Goal: Task Accomplishment & Management: Complete application form

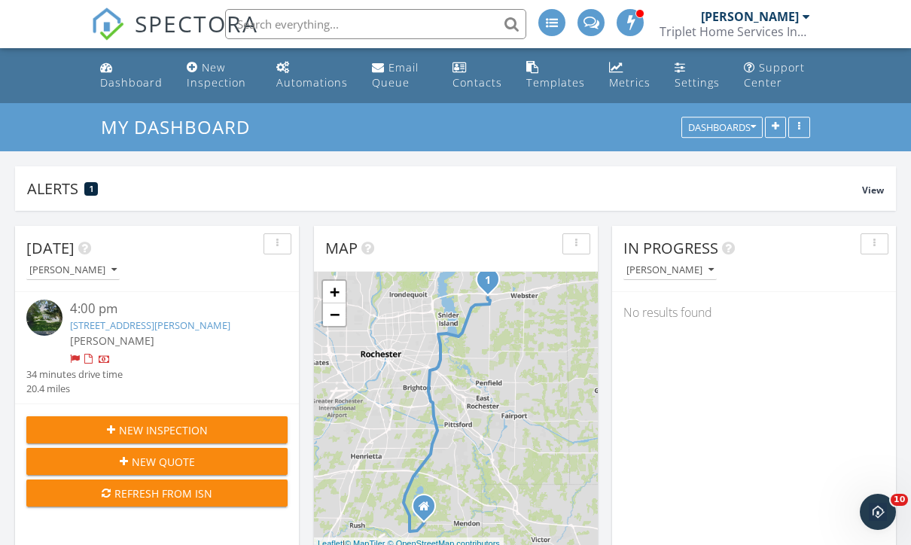
click at [194, 333] on div "[PERSON_NAME]" at bounding box center [168, 341] width 196 height 16
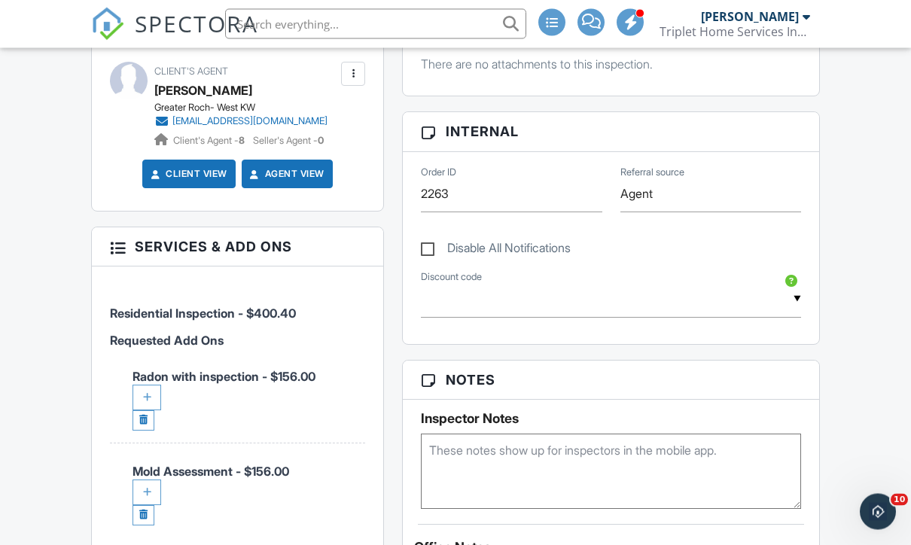
scroll to position [683, 0]
click at [145, 505] on link at bounding box center [143, 515] width 22 height 20
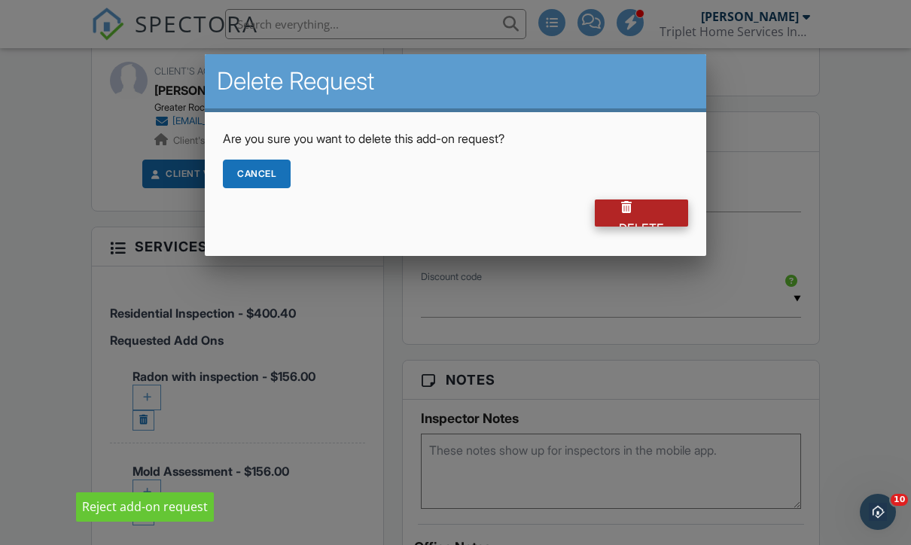
click at [668, 224] on div "Delete" at bounding box center [641, 212] width 93 height 27
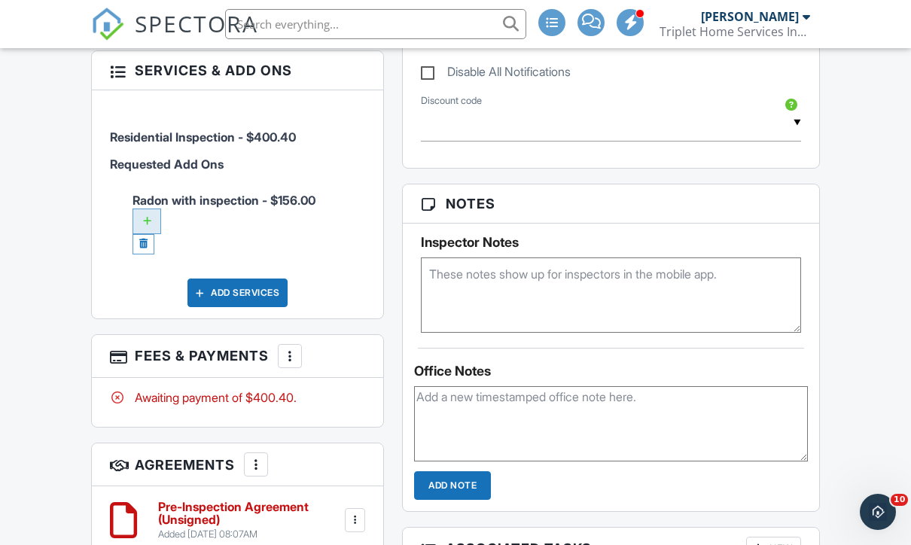
click at [150, 208] on div at bounding box center [146, 221] width 29 height 26
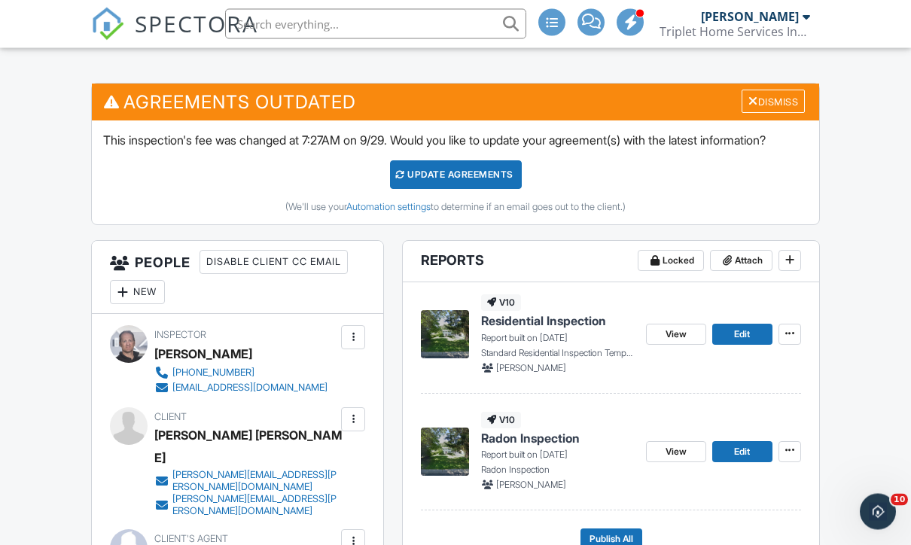
scroll to position [352, 0]
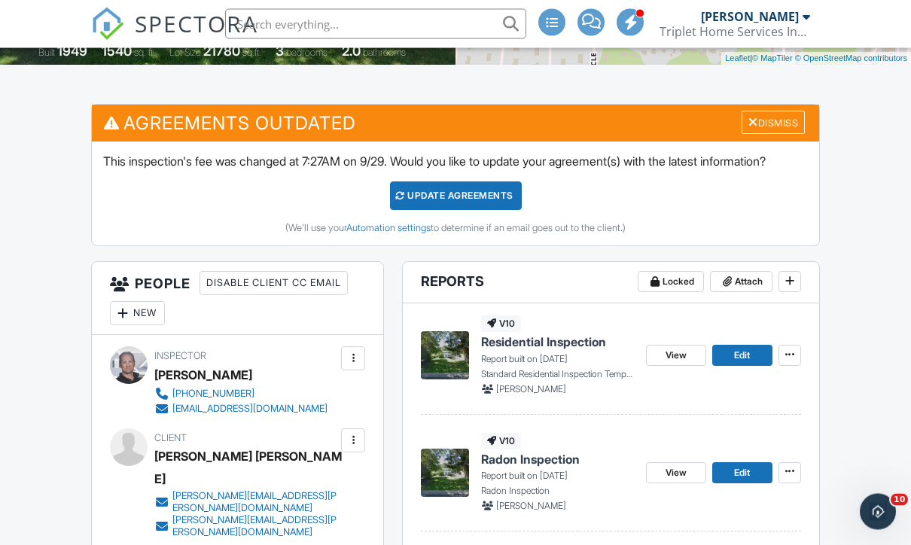
click at [479, 205] on div "Update Agreements" at bounding box center [456, 196] width 132 height 29
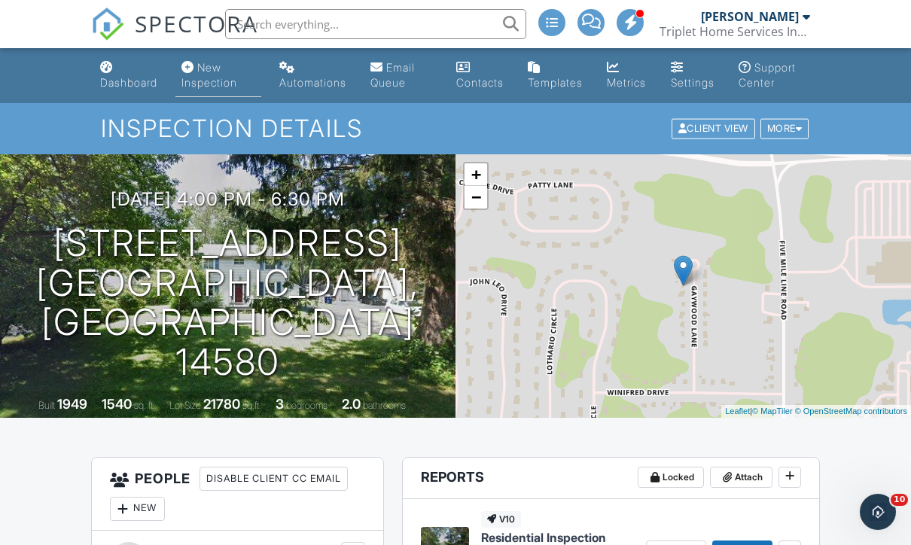
click at [217, 68] on div "New Inspection" at bounding box center [209, 75] width 56 height 28
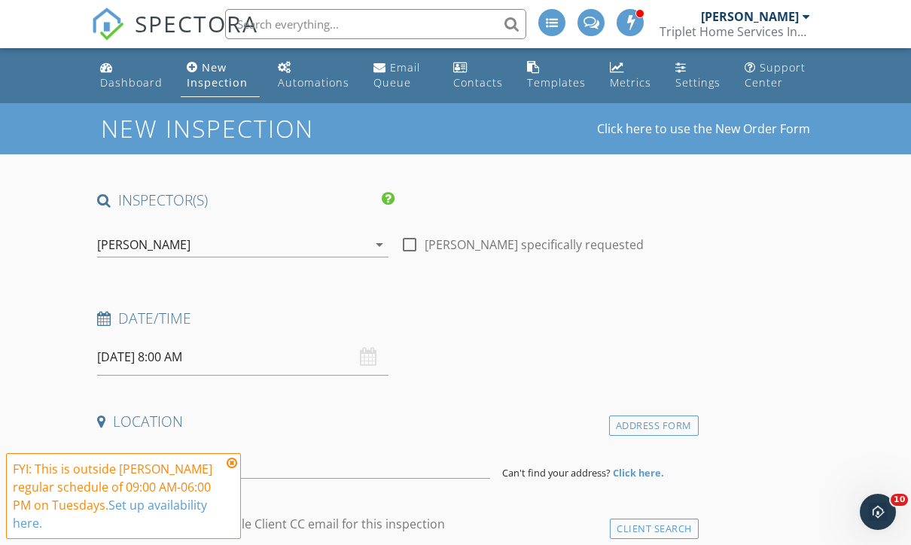
click at [275, 364] on input "[DATE] 8:00 AM" at bounding box center [242, 357] width 291 height 37
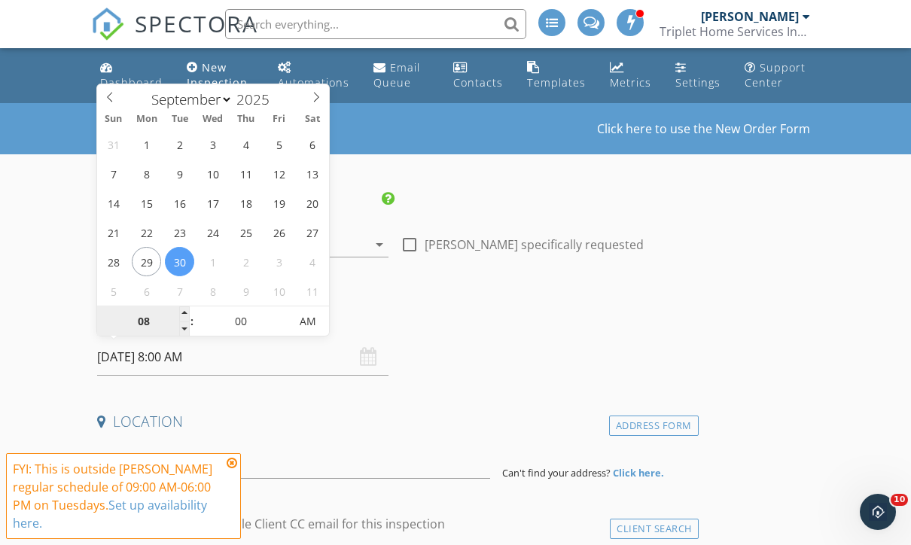
click at [173, 321] on input "08" at bounding box center [143, 322] width 93 height 30
type input "09"
type input "[DATE] 9:00 AM"
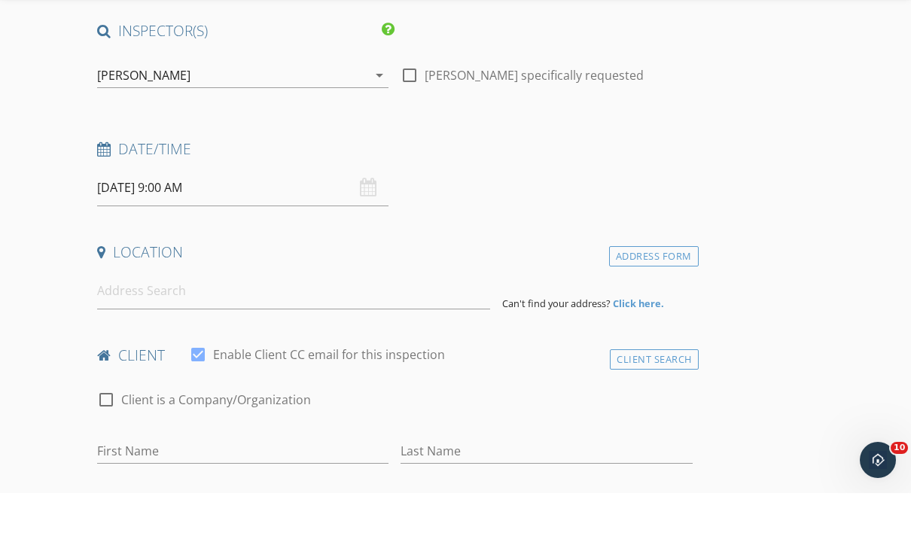
scroll to position [184, 0]
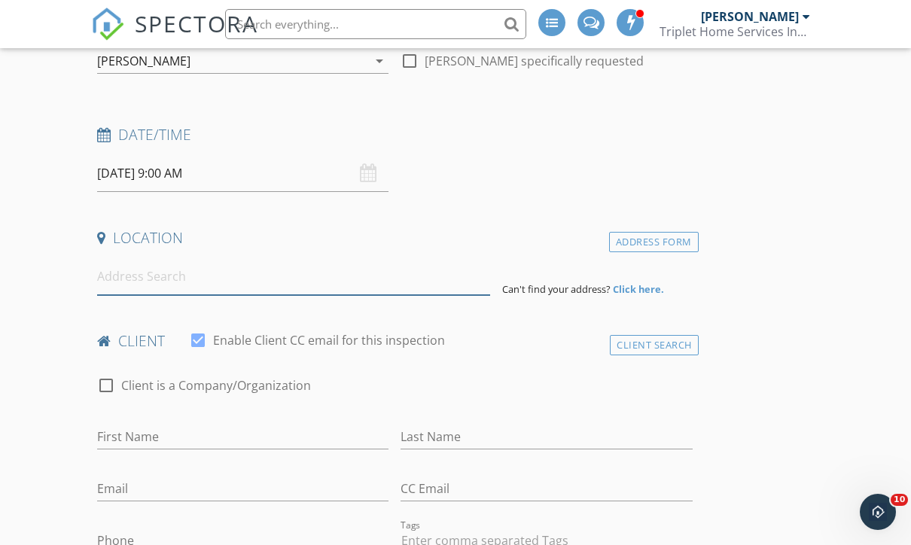
click at [418, 288] on input at bounding box center [293, 276] width 393 height 37
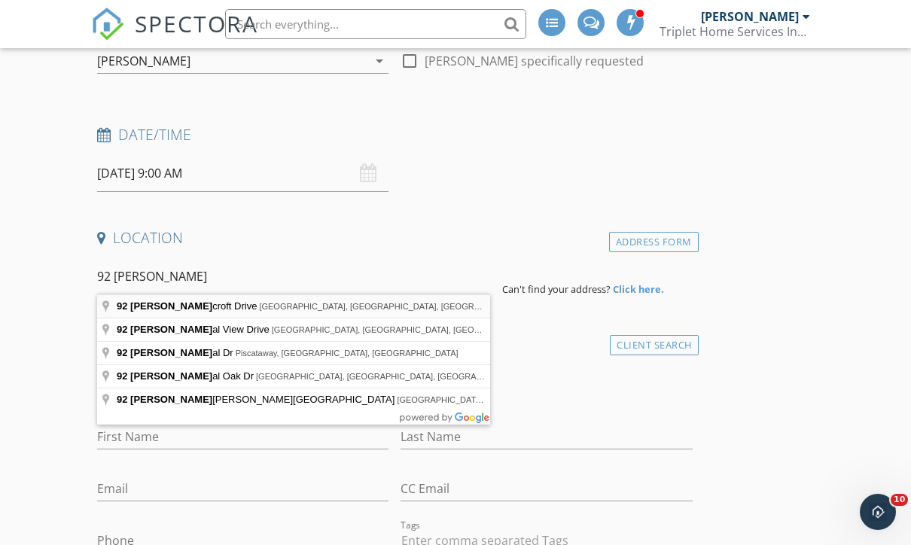
type input "92 Roycroft Drive, Rochester, NY, USA"
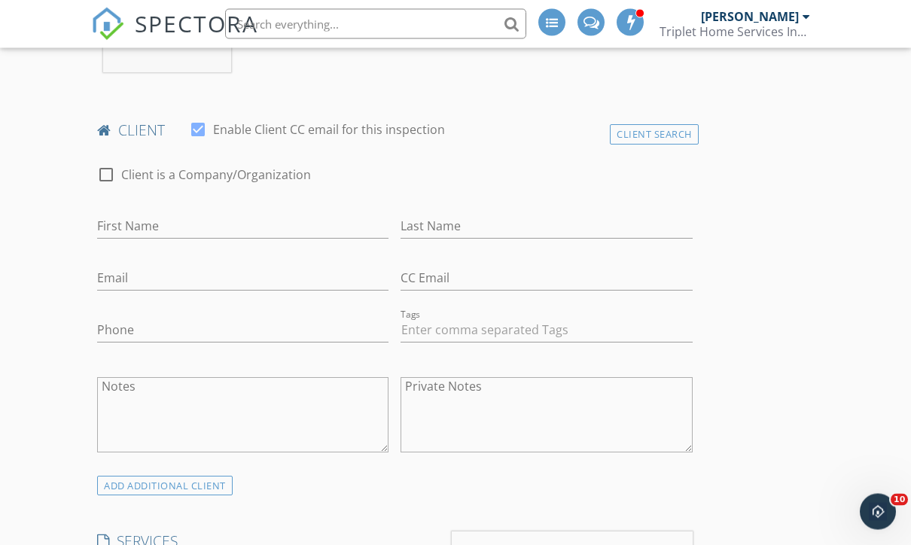
scroll to position [702, 0]
click at [342, 234] on input "First Name" at bounding box center [242, 226] width 291 height 25
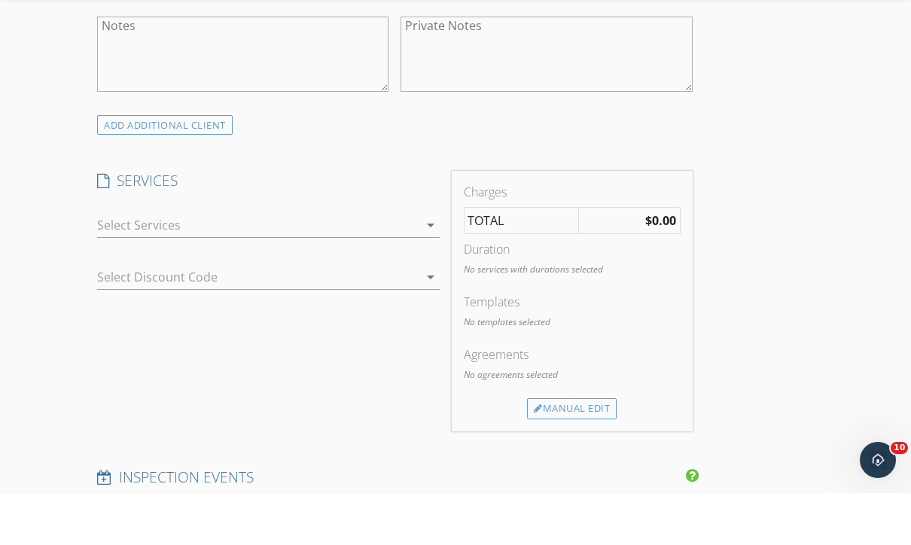
scroll to position [1017, 0]
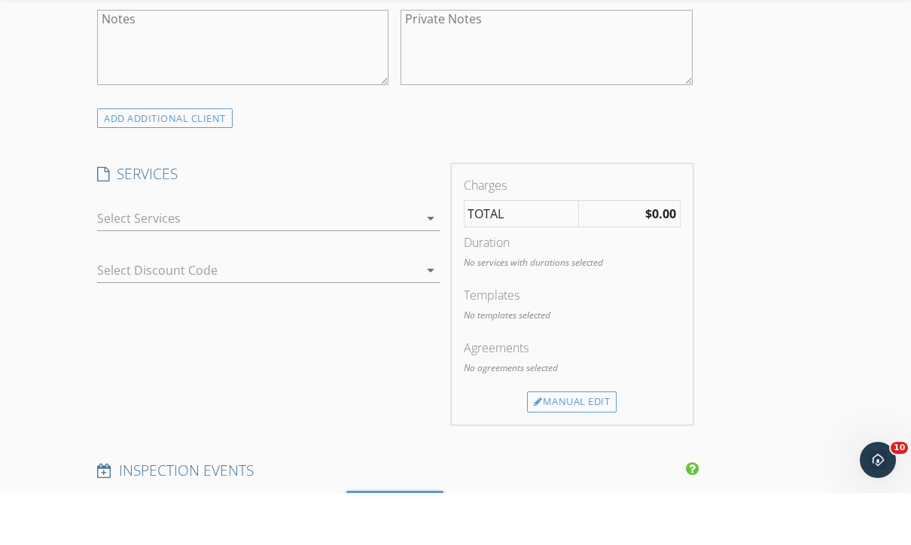
click at [434, 261] on icon "arrow_drop_down" at bounding box center [430, 270] width 18 height 18
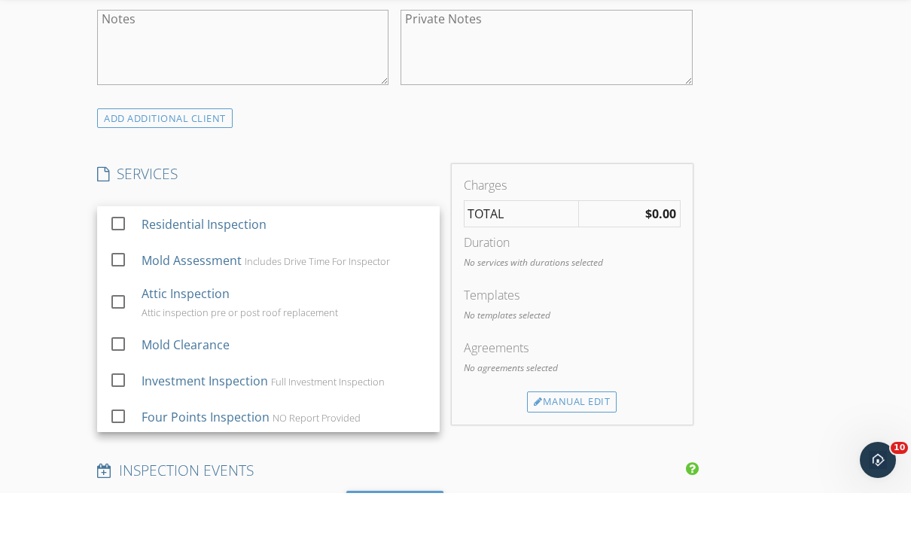
scroll to position [1069, 0]
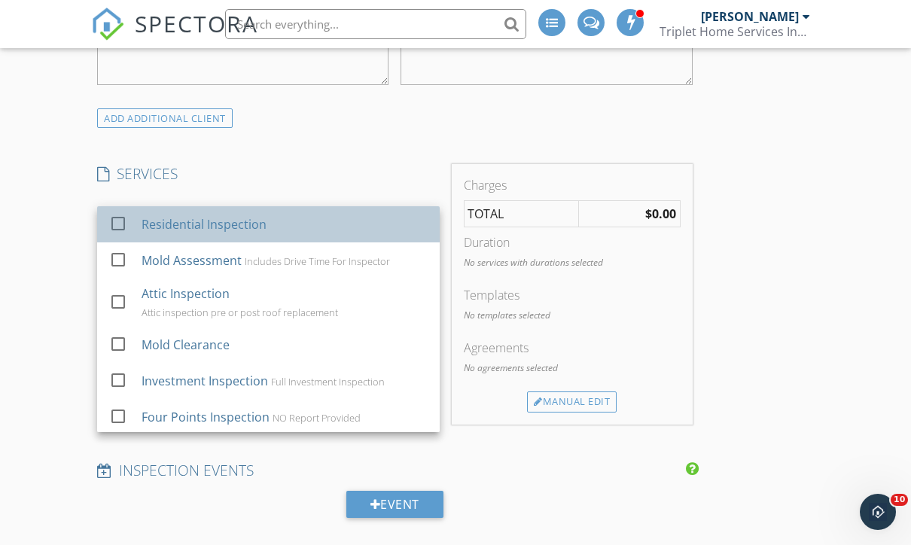
click at [368, 236] on div "Residential Inspection" at bounding box center [284, 224] width 286 height 30
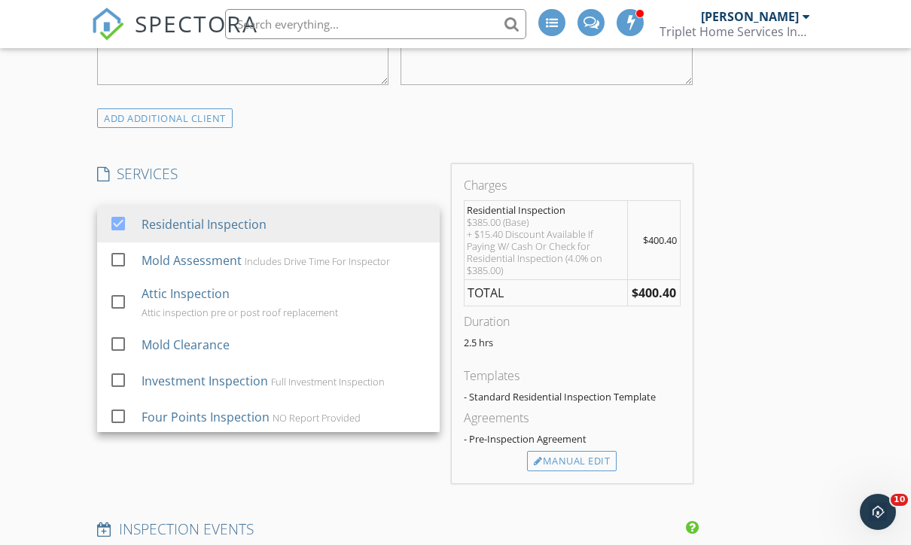
click at [796, 348] on div "INSPECTOR(S) check_box Jason Lyle PRIMARY Jason Lyle arrow_drop_down check_box_…" at bounding box center [455, 461] width 729 height 2681
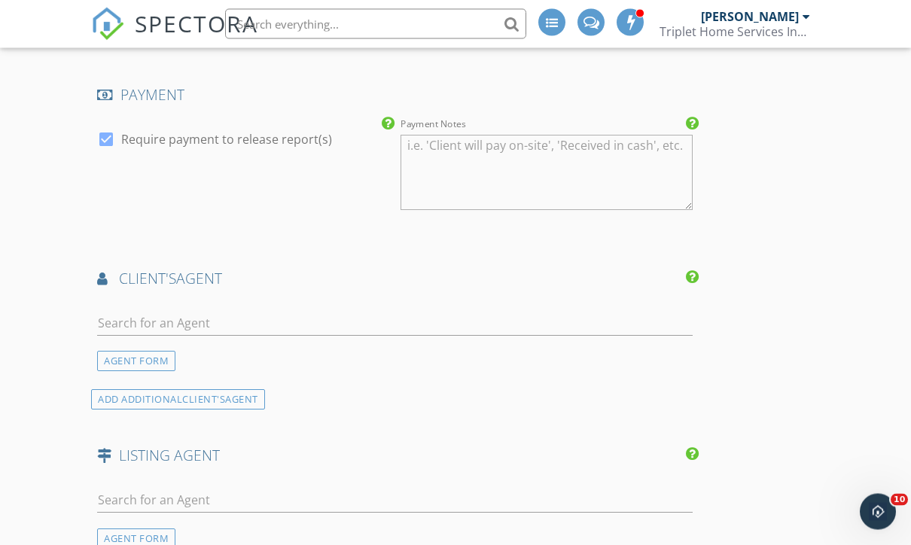
scroll to position [1609, 0]
click at [677, 329] on input "text" at bounding box center [394, 323] width 595 height 25
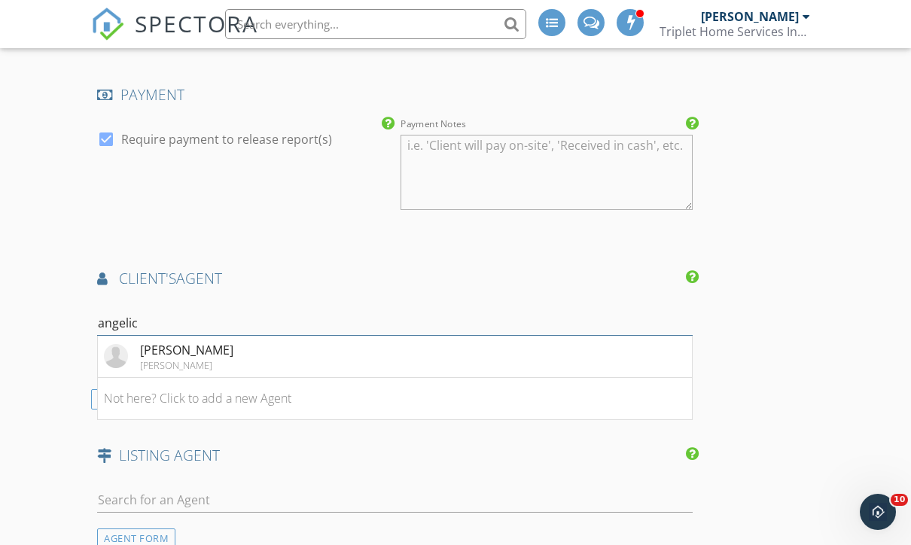
type input "angelica"
click at [262, 355] on li "Angelica Stanhope Keller Williams" at bounding box center [395, 357] width 594 height 42
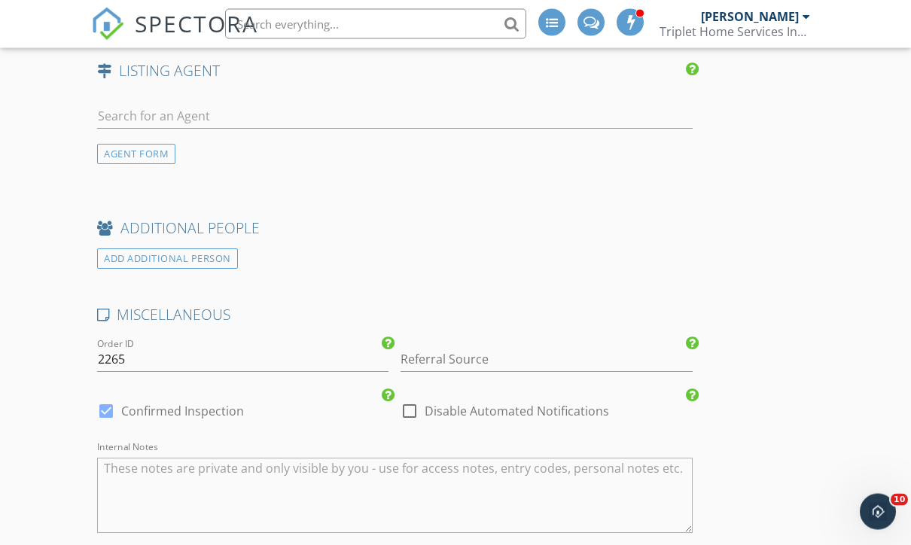
scroll to position [2328, 0]
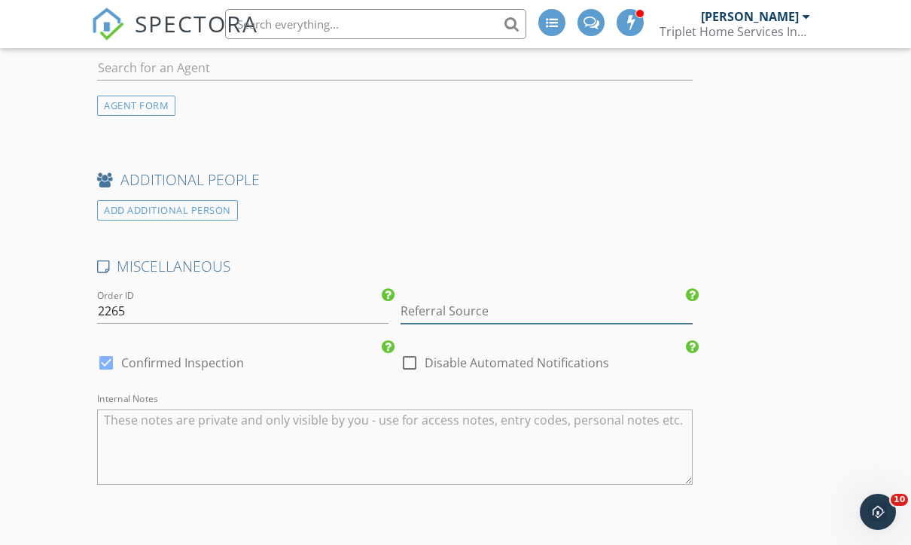
click at [613, 316] on input "Referral Source" at bounding box center [545, 311] width 291 height 25
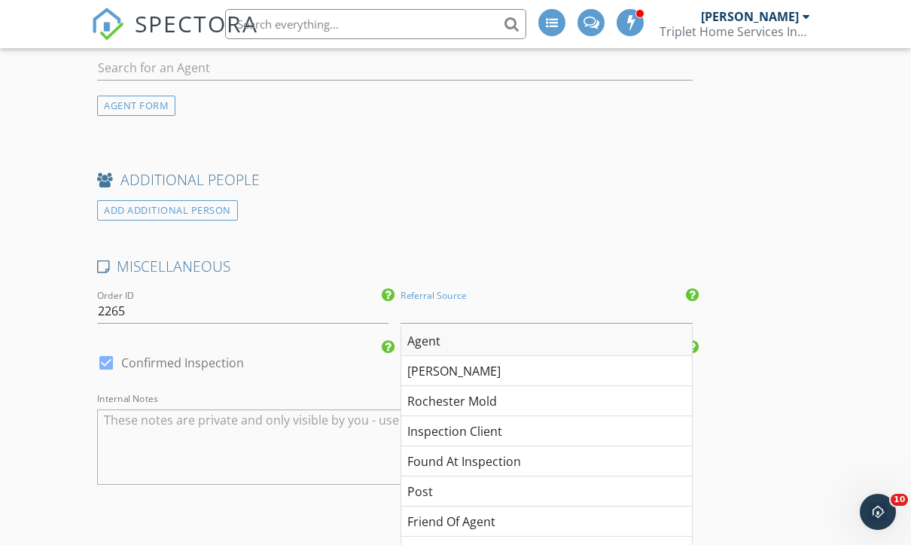
click at [483, 342] on div "Agent" at bounding box center [546, 341] width 290 height 30
type input "Agent"
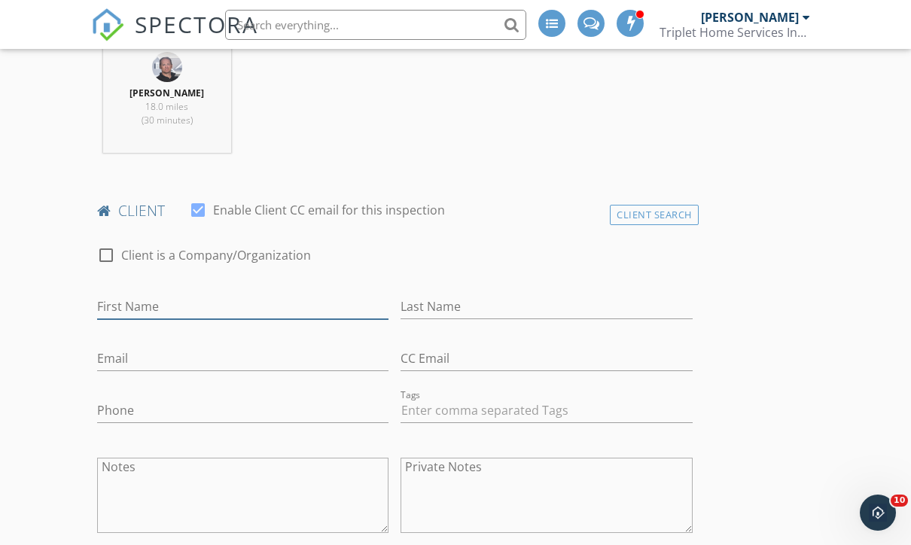
click at [367, 313] on input "First Name" at bounding box center [242, 306] width 291 height 25
type input "n"
type input "Nyabang"
click at [546, 303] on input "Last Name" at bounding box center [545, 306] width 291 height 25
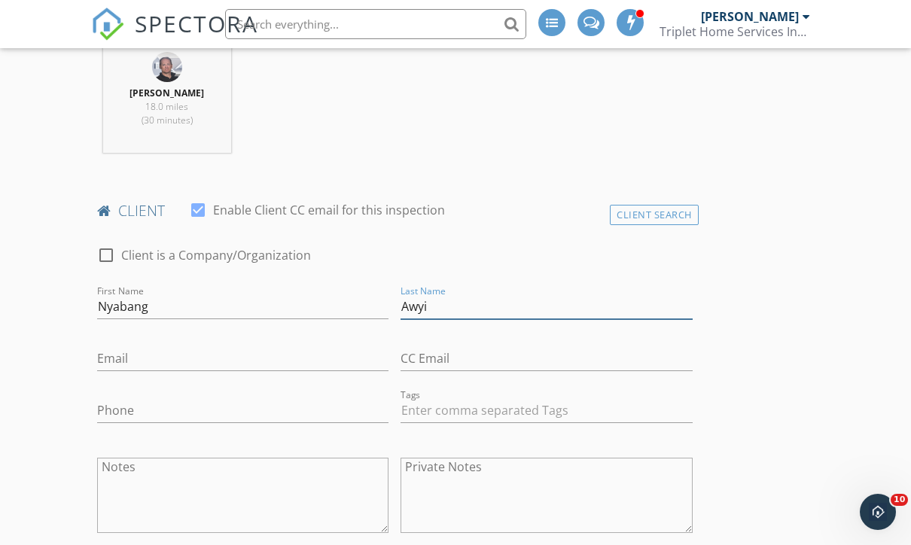
type input "Awyi"
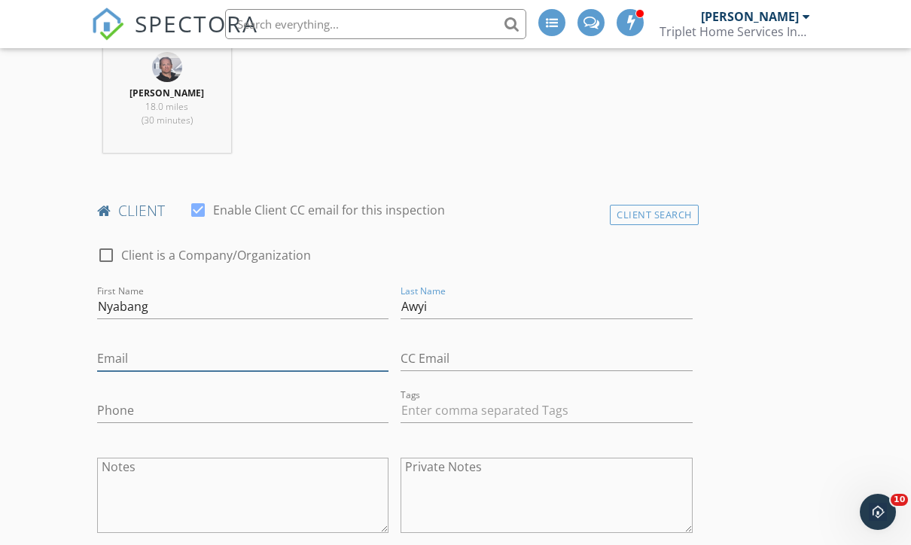
click at [351, 360] on input "Email" at bounding box center [242, 358] width 291 height 25
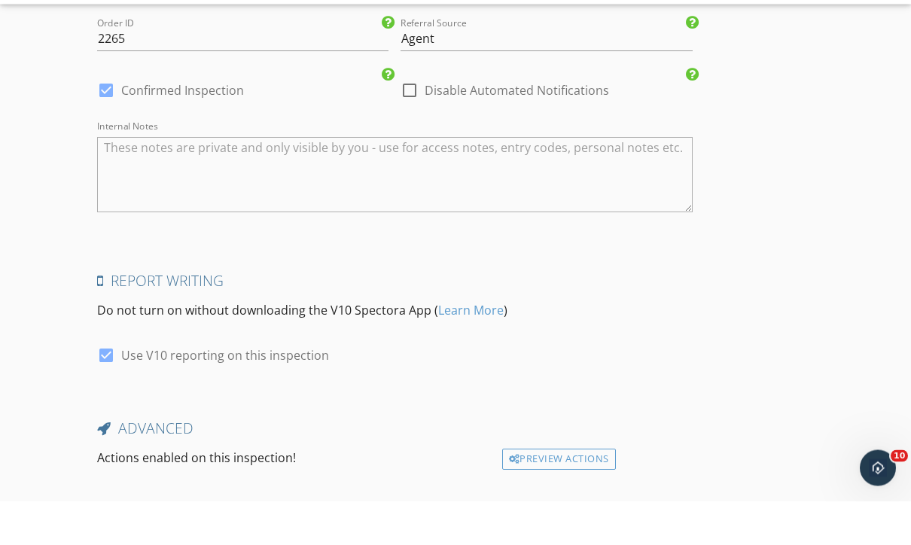
scroll to position [2642, 0]
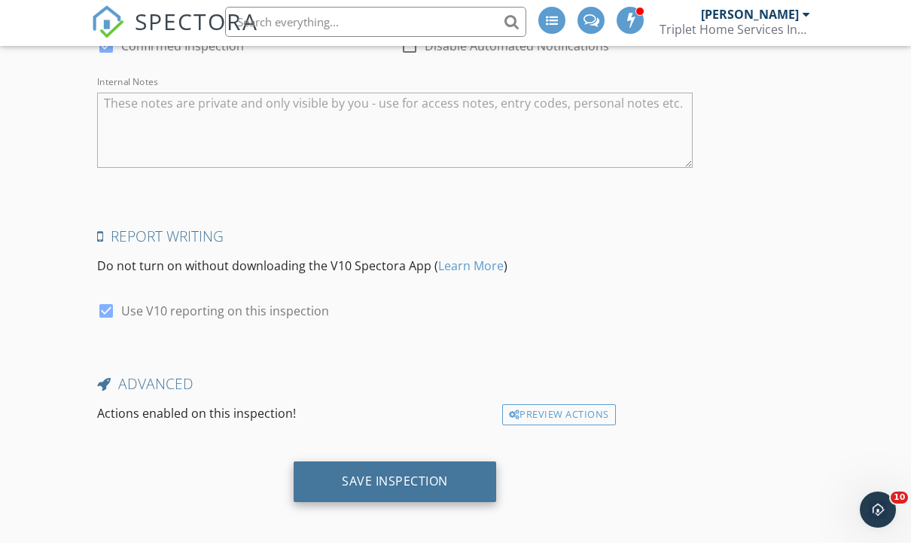
click at [470, 477] on div "Save Inspection" at bounding box center [395, 484] width 202 height 41
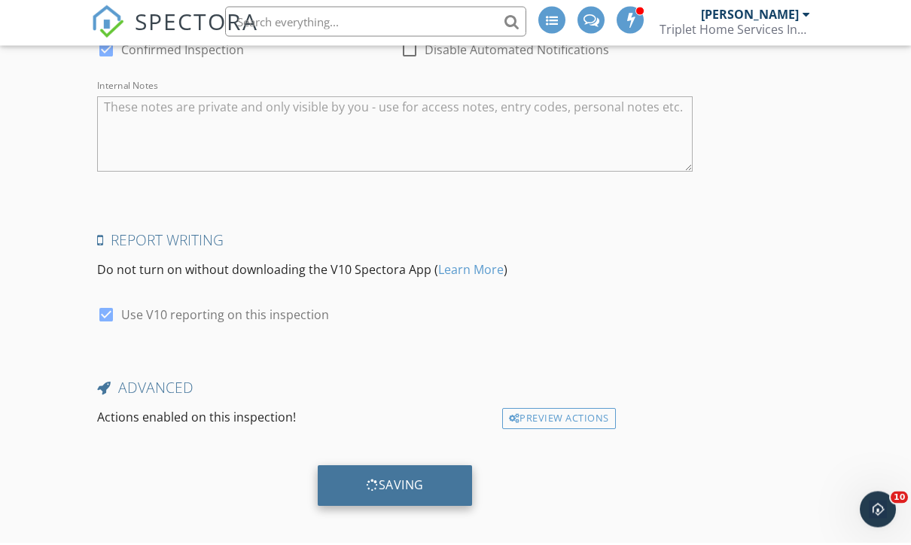
scroll to position [2596, 0]
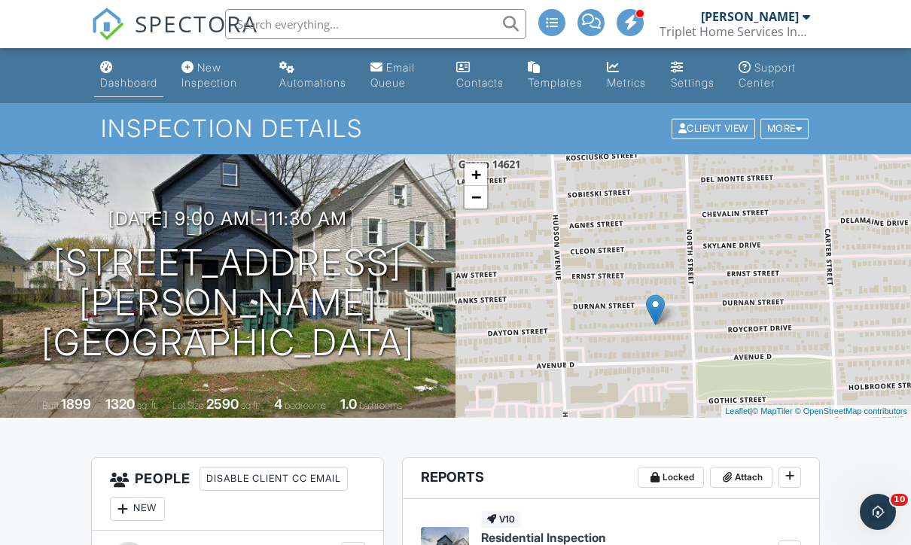
click at [147, 80] on div "Dashboard" at bounding box center [128, 82] width 57 height 13
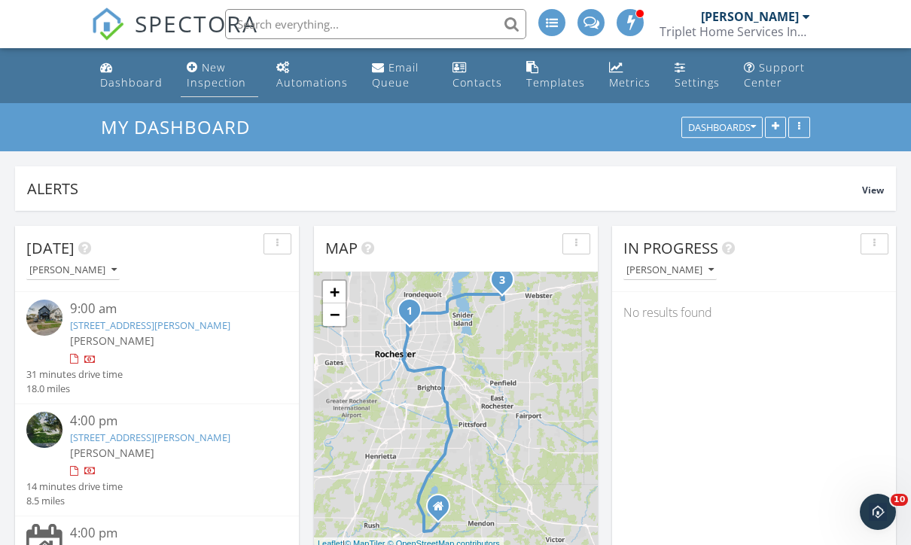
click at [219, 77] on div "New Inspection" at bounding box center [216, 74] width 59 height 29
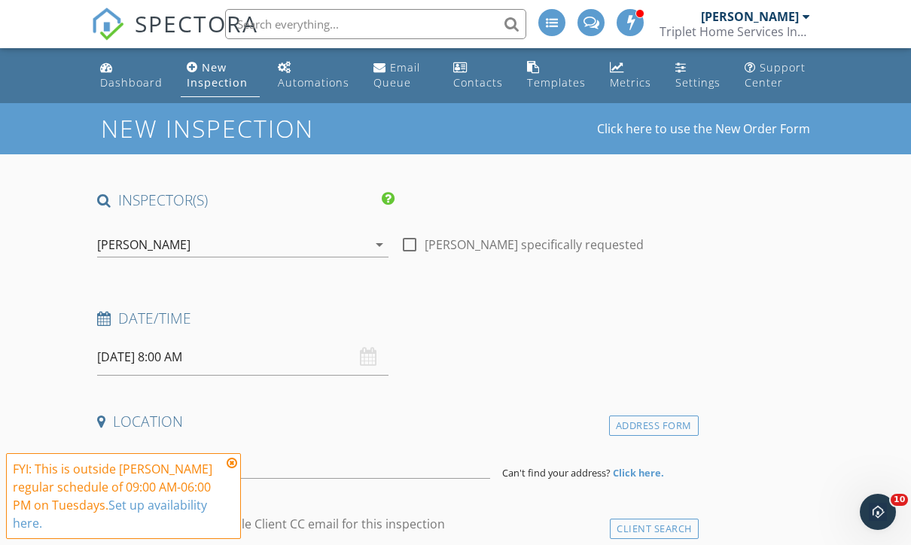
click at [280, 368] on input "[DATE] 8:00 AM" at bounding box center [242, 357] width 291 height 37
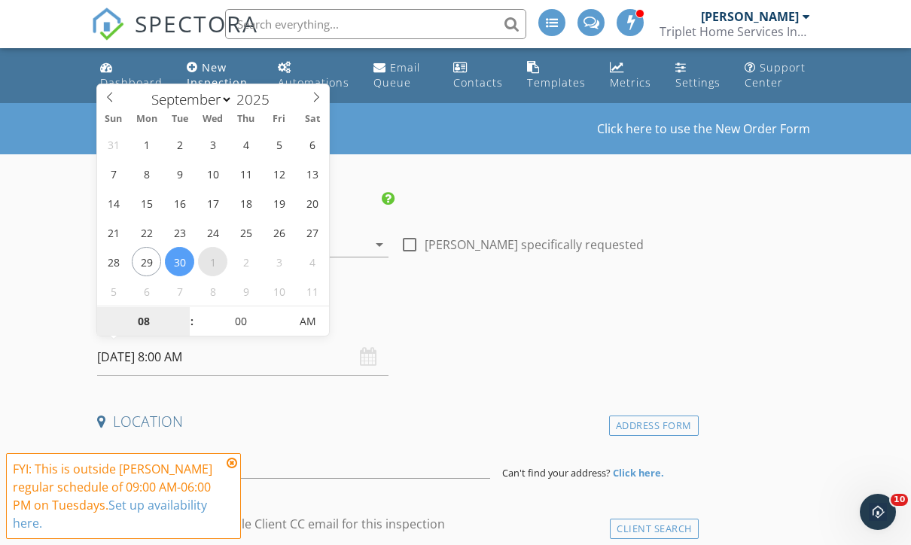
select select "9"
type input "[DATE] 8:00 AM"
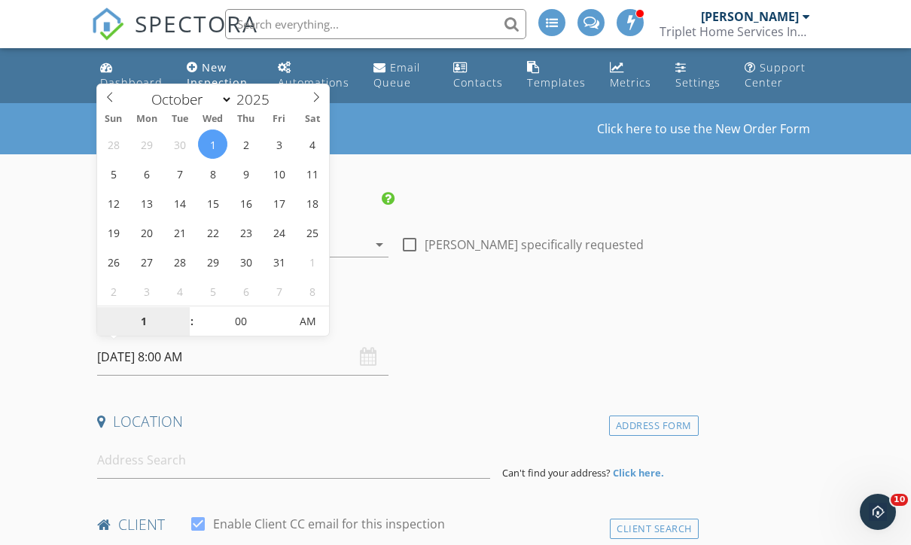
type input "10"
type input "[DATE] 10:00 AM"
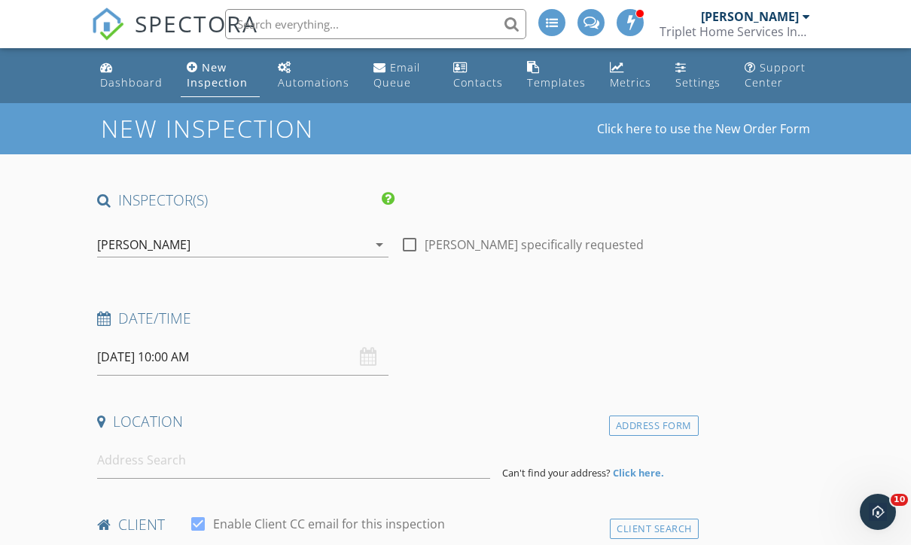
click at [455, 313] on h4 "Date/Time" at bounding box center [394, 319] width 595 height 20
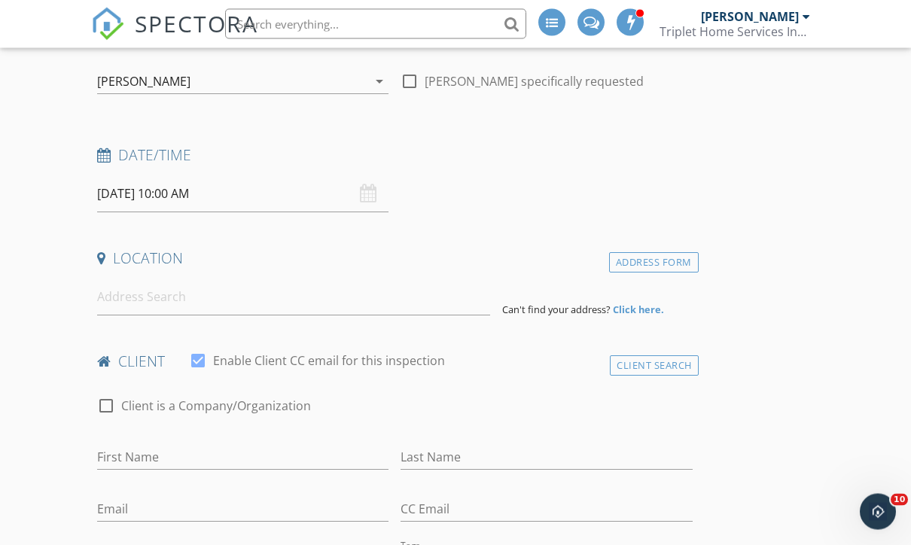
scroll to position [165, 0]
click at [379, 306] on input at bounding box center [293, 295] width 393 height 37
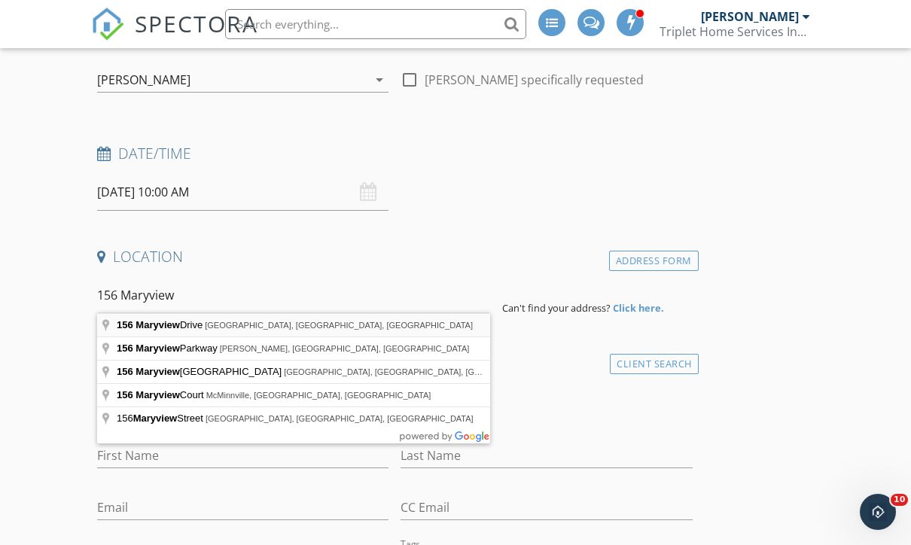
type input "156 Maryview Drive, Webster, NY, USA"
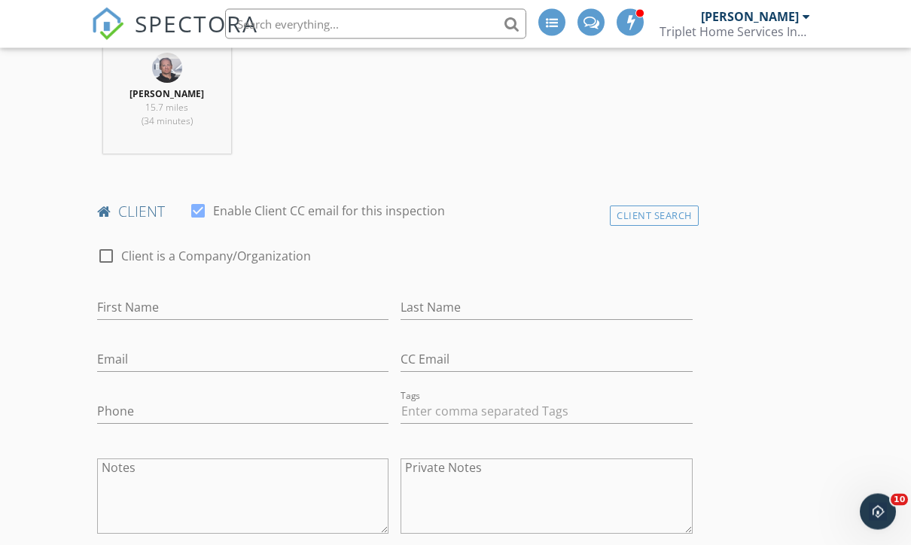
scroll to position [625, 0]
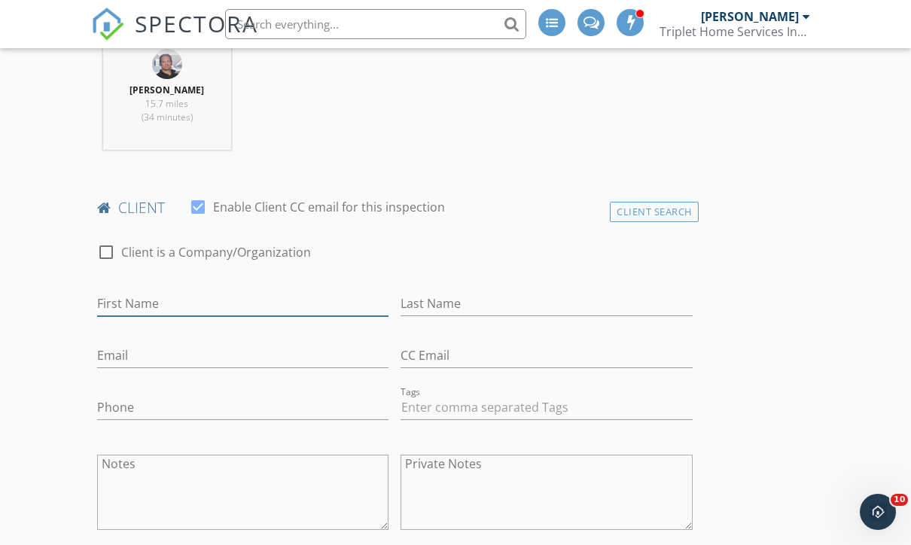
click at [356, 313] on input "First Name" at bounding box center [242, 303] width 291 height 25
type input "[PERSON_NAME]"
click at [546, 308] on input "Last Name" at bounding box center [545, 303] width 291 height 25
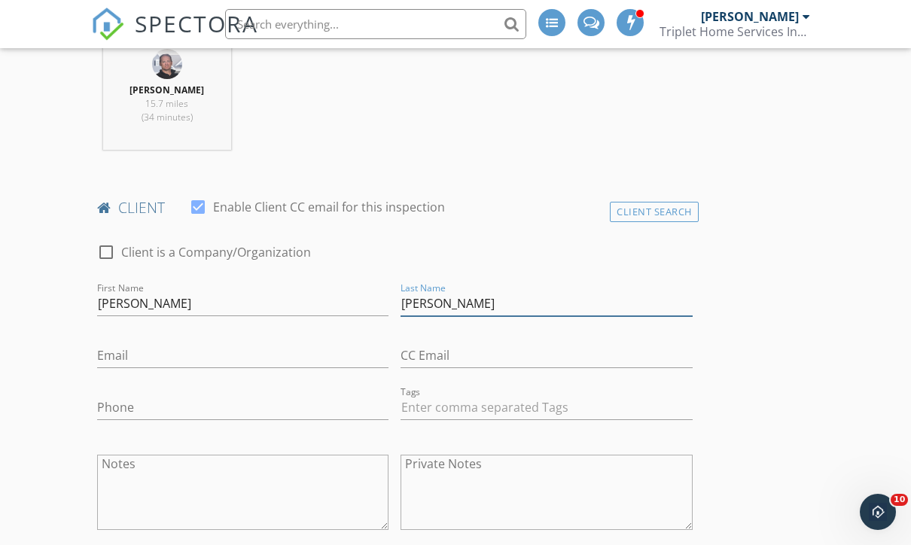
type input "[PERSON_NAME]"
click at [337, 362] on input "Email" at bounding box center [242, 355] width 291 height 25
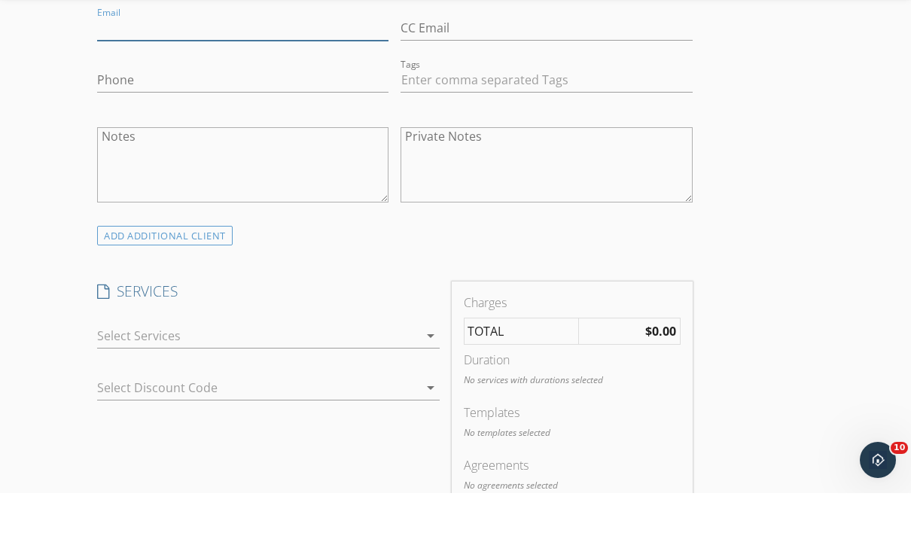
scroll to position [928, 0]
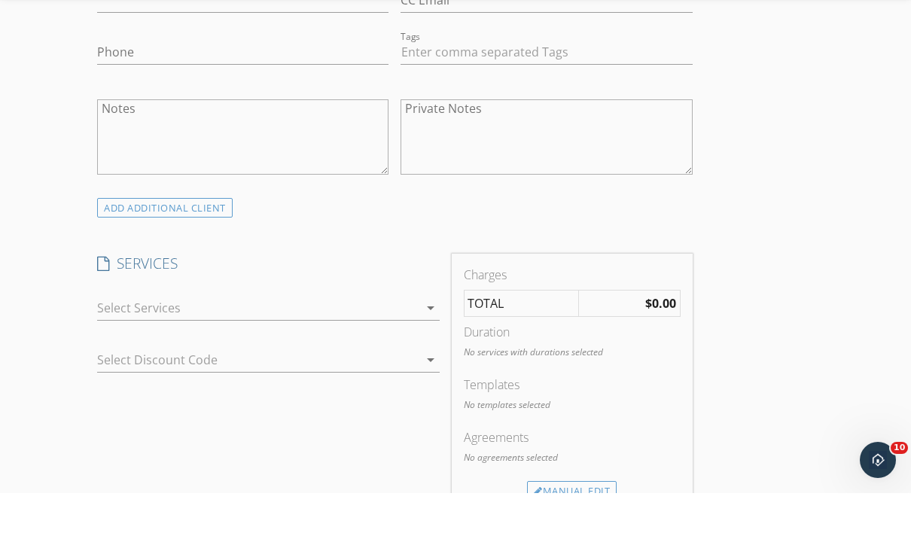
click at [430, 351] on icon "arrow_drop_down" at bounding box center [430, 360] width 18 height 18
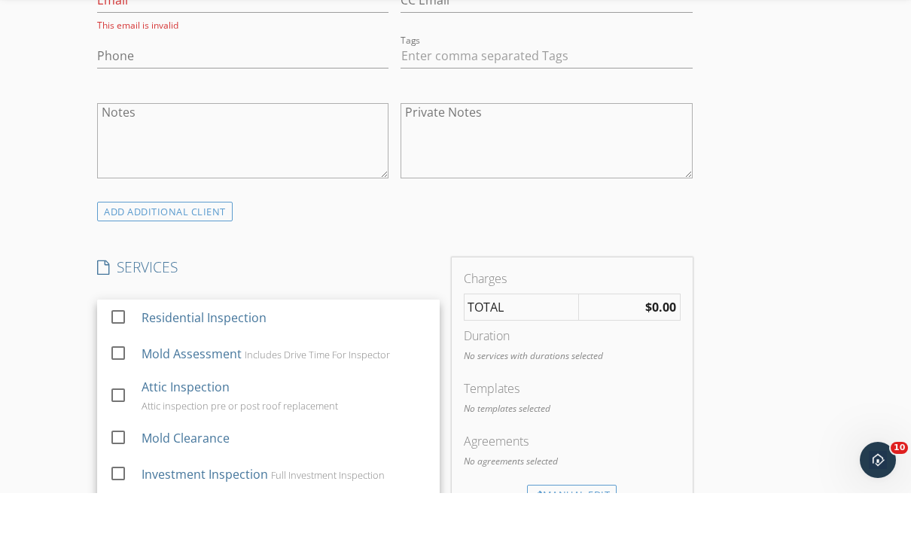
scroll to position [981, 0]
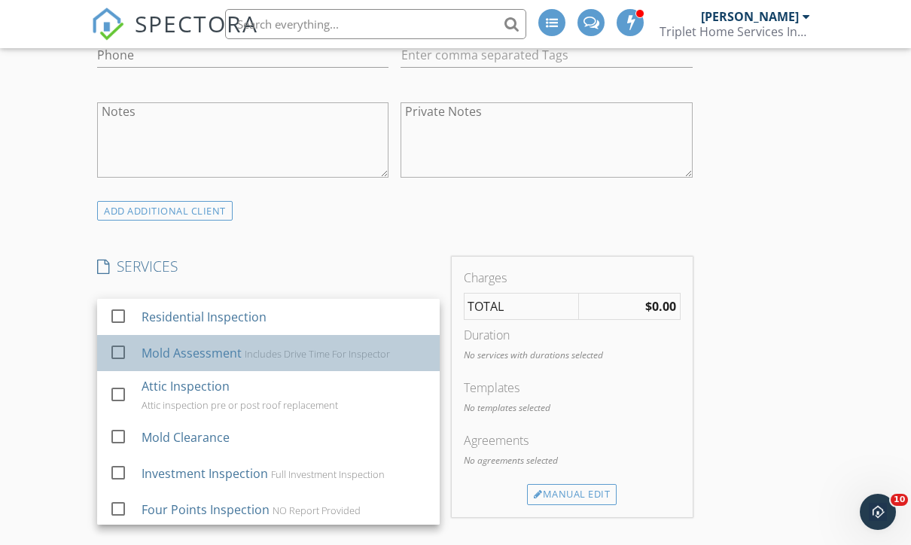
click at [364, 354] on div "Includes Drive Time For Inspector" at bounding box center [317, 354] width 145 height 12
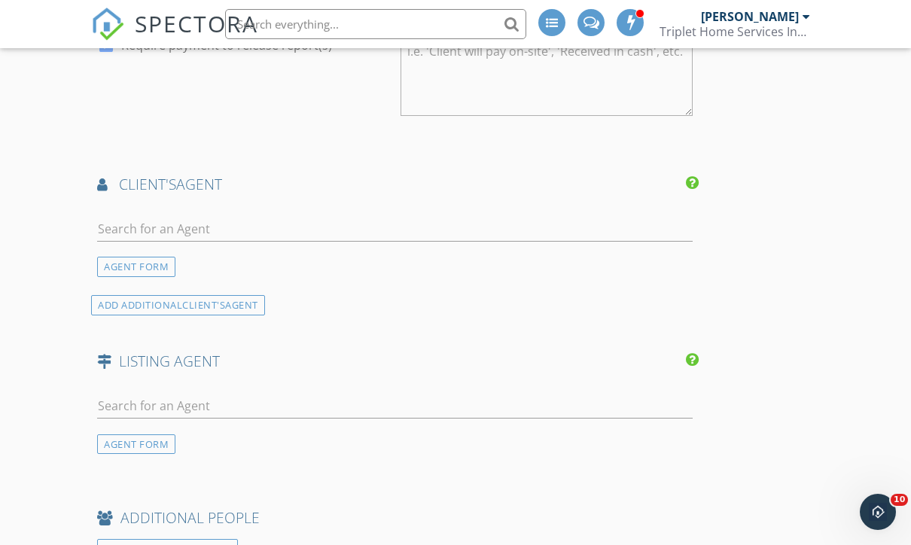
scroll to position [1697, 0]
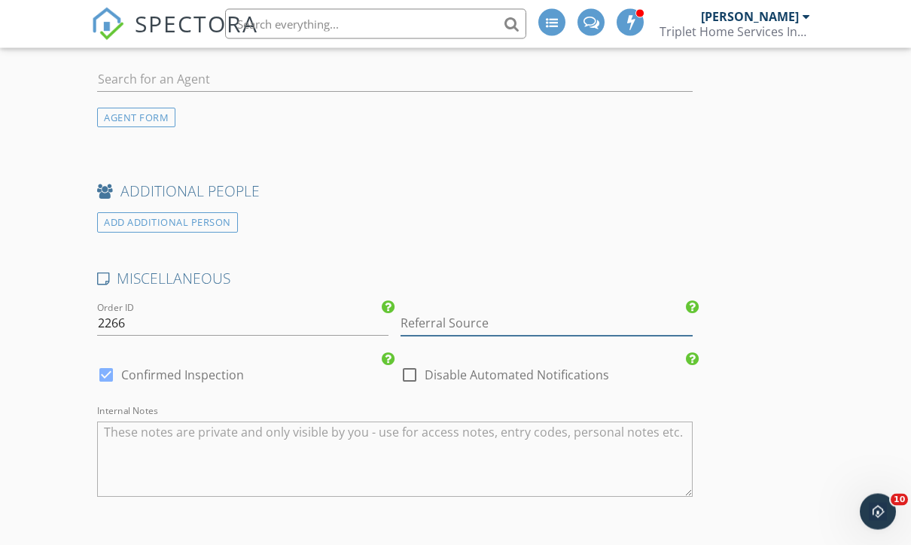
click at [637, 324] on input "Referral Source" at bounding box center [545, 324] width 291 height 25
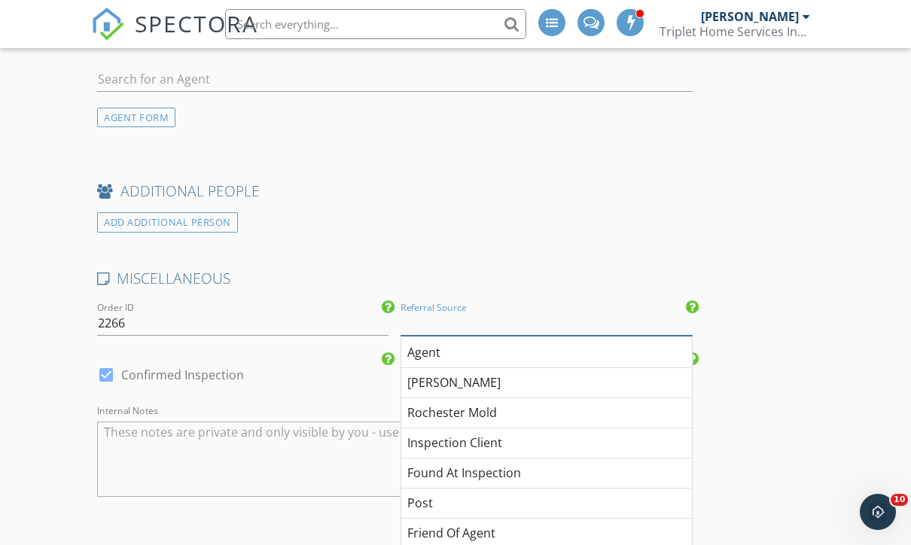
scroll to position [2021, 0]
click at [586, 440] on div "Inspection Client" at bounding box center [546, 444] width 290 height 30
type input "Inspection Client"
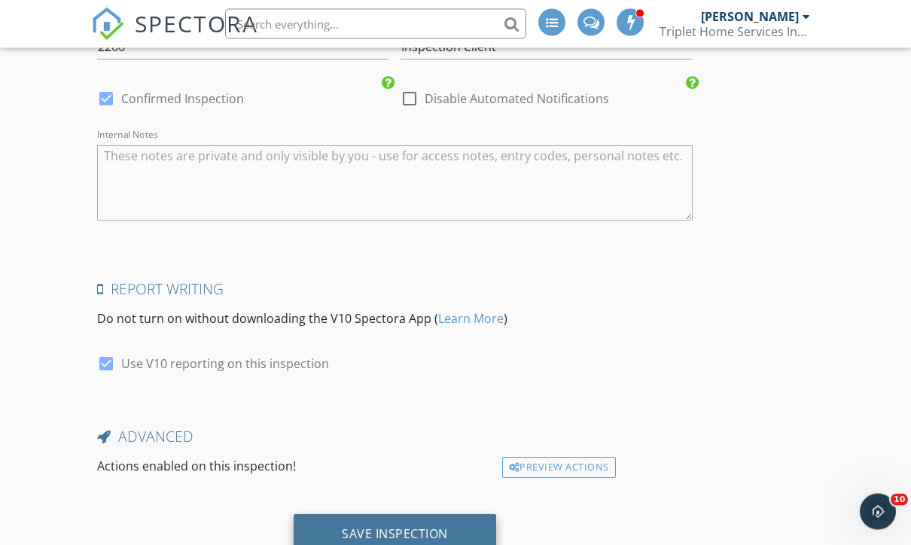
scroll to position [2297, 0]
click at [432, 527] on div "Save Inspection" at bounding box center [395, 534] width 106 height 15
